Goal: Information Seeking & Learning: Learn about a topic

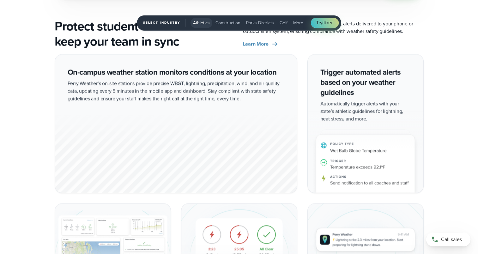
scroll to position [1056, 0]
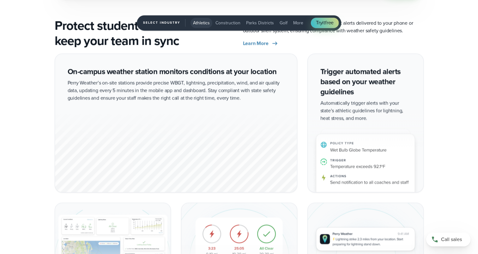
drag, startPoint x: 140, startPoint y: 141, endPoint x: 34, endPoint y: 121, distance: 107.9
click at [34, 121] on div "On-campus weather station monitors conditions at your location Perry Weather’s …" at bounding box center [239, 194] width 455 height 282
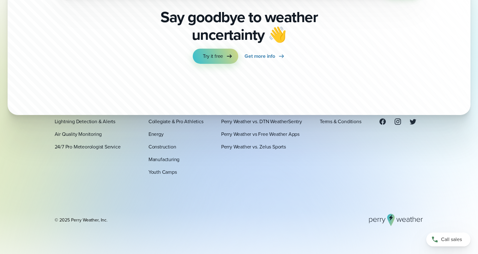
scroll to position [2207, 0]
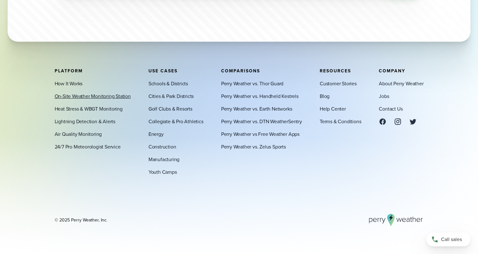
click at [75, 93] on link "On-Site Weather Monitoring Station" at bounding box center [93, 96] width 76 height 8
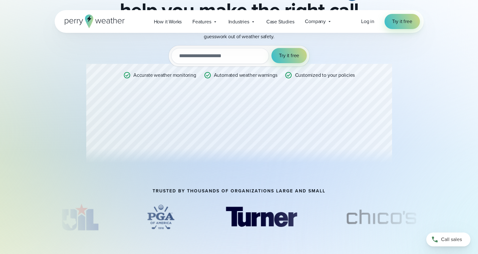
scroll to position [86, 0]
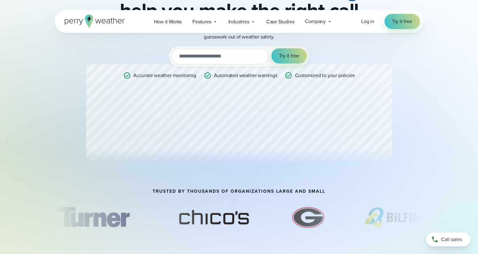
drag, startPoint x: 234, startPoint y: 134, endPoint x: 390, endPoint y: 119, distance: 156.7
click at [390, 119] on div "Professional Weather Station Precision weather monitoring to help you make the …" at bounding box center [239, 67] width 306 height 201
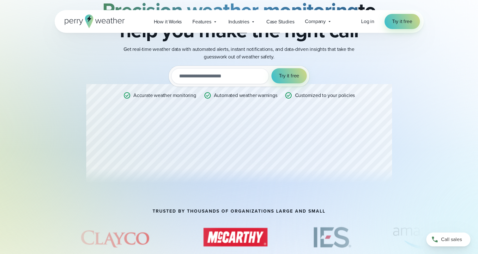
scroll to position [0, 0]
